Goal: Task Accomplishment & Management: Manage account settings

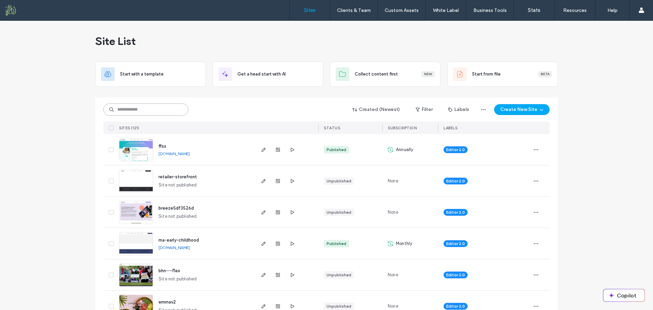
click at [138, 109] on input at bounding box center [145, 109] width 85 height 12
type input "****"
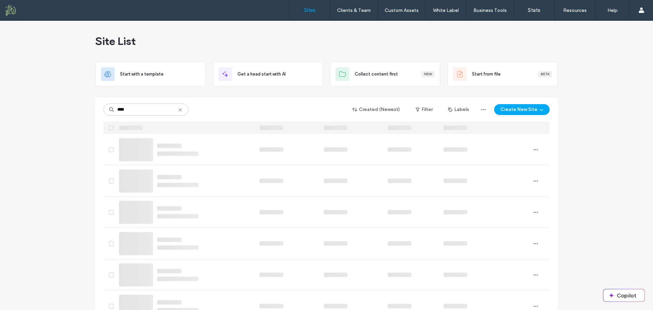
click at [179, 111] on icon at bounding box center [180, 109] width 5 height 5
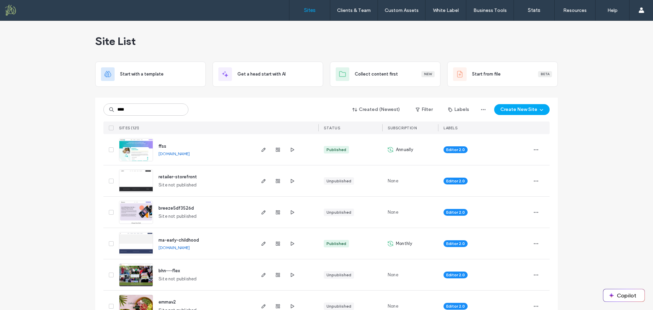
type input "****"
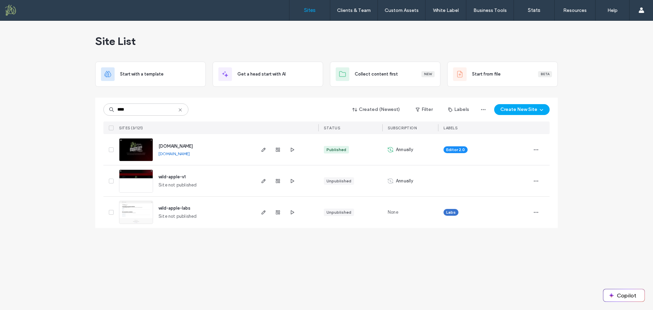
click at [193, 147] on span "[DOMAIN_NAME]" at bounding box center [176, 146] width 34 height 5
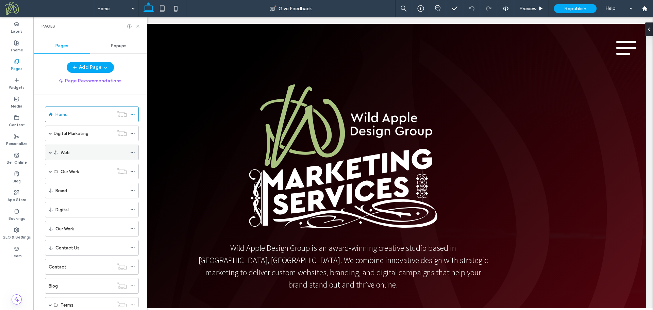
click at [50, 151] on span at bounding box center [50, 152] width 3 height 3
click at [69, 184] on label "Hosting" at bounding box center [69, 184] width 16 height 12
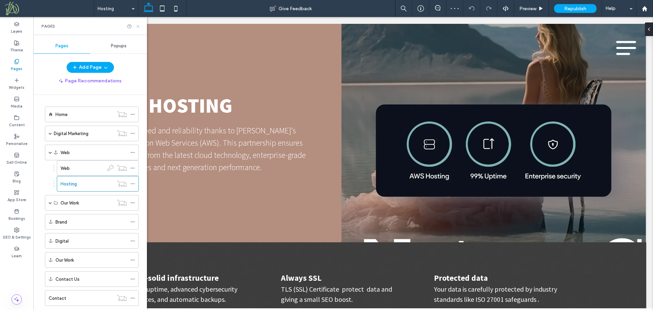
click at [137, 25] on use at bounding box center [137, 26] width 3 height 3
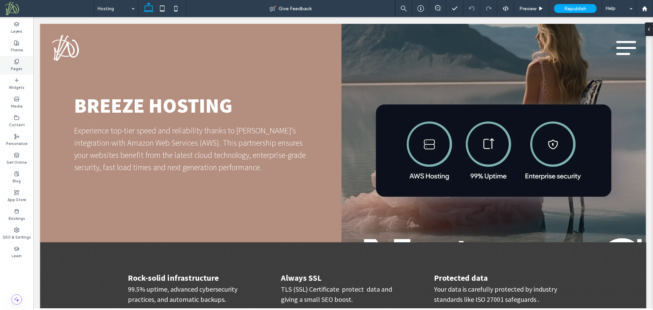
click at [19, 66] on label "Pages" at bounding box center [17, 67] width 12 height 7
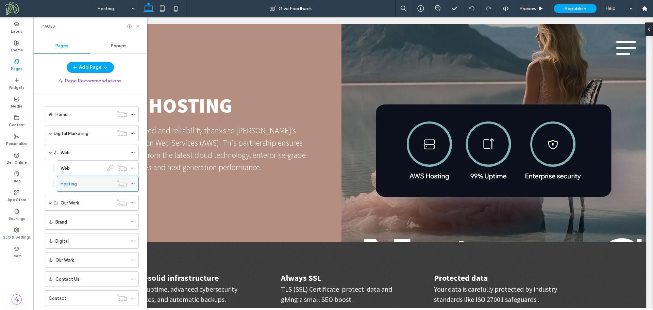
click at [133, 183] on icon at bounding box center [132, 183] width 5 height 5
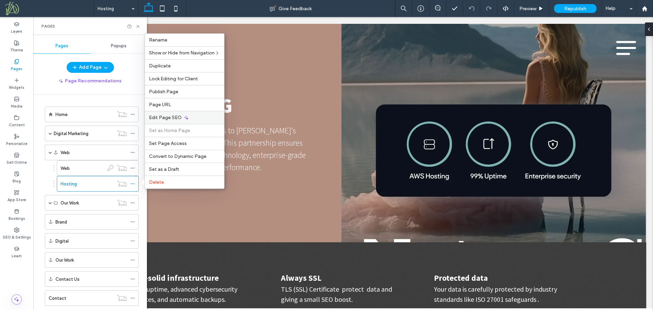
click at [201, 115] on div "Edit Page SEO" at bounding box center [184, 117] width 79 height 13
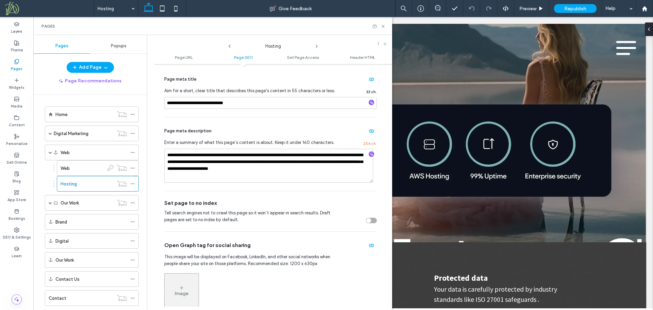
scroll to position [170, 0]
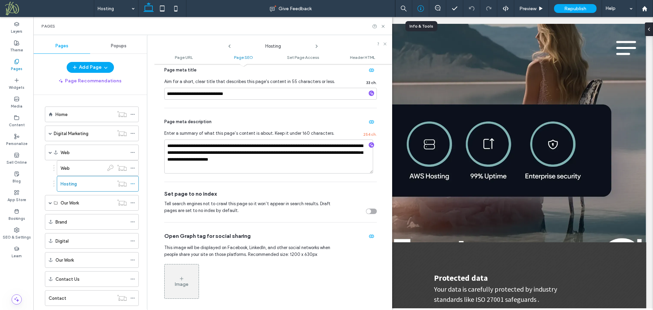
click at [421, 9] on icon at bounding box center [420, 8] width 7 height 7
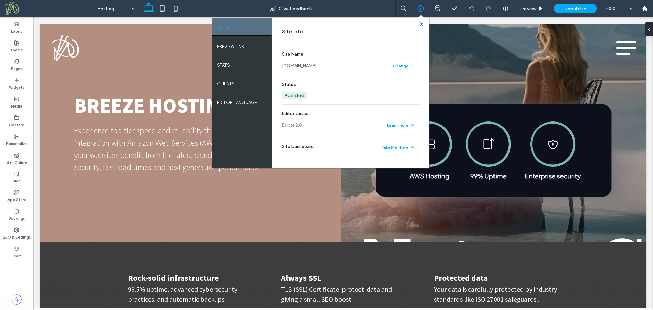
click at [316, 66] on link "[DOMAIN_NAME]" at bounding box center [299, 66] width 34 height 7
